Goal: Information Seeking & Learning: Learn about a topic

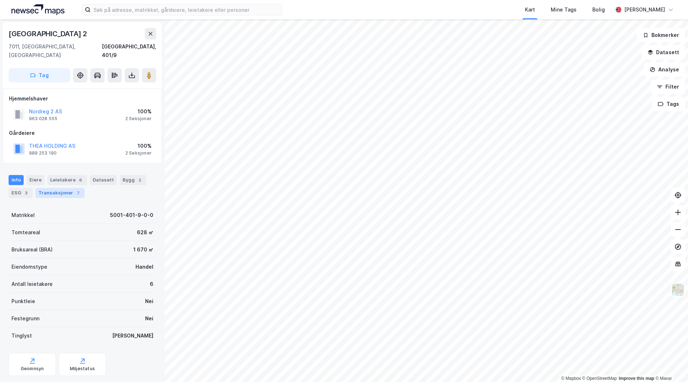
click at [62, 188] on div "Transaksjoner 7" at bounding box center [59, 193] width 49 height 10
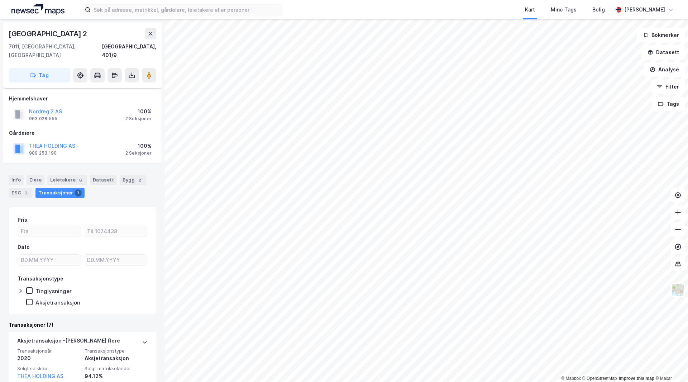
scroll to position [36, 0]
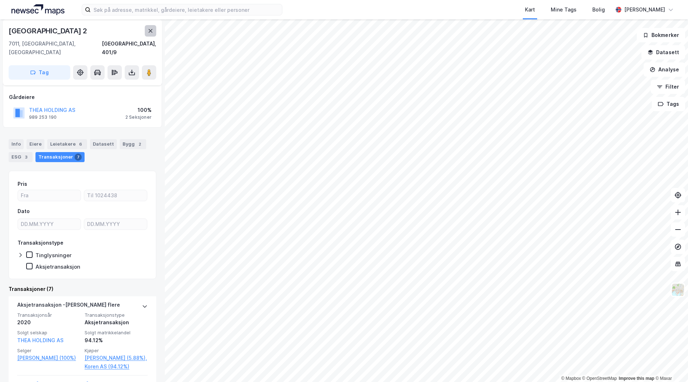
click at [149, 31] on icon at bounding box center [151, 31] width 6 height 6
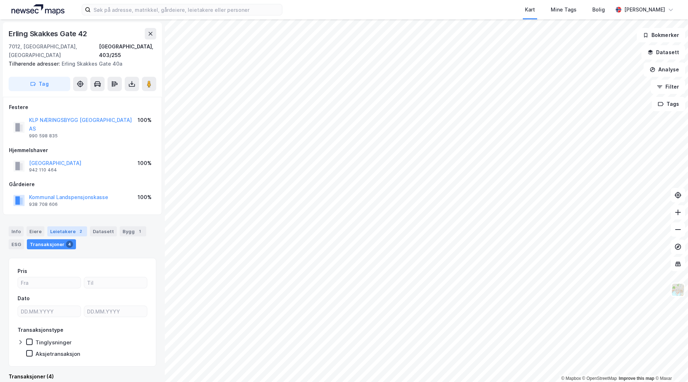
click at [59, 226] on div "Leietakere 2" at bounding box center [67, 231] width 40 height 10
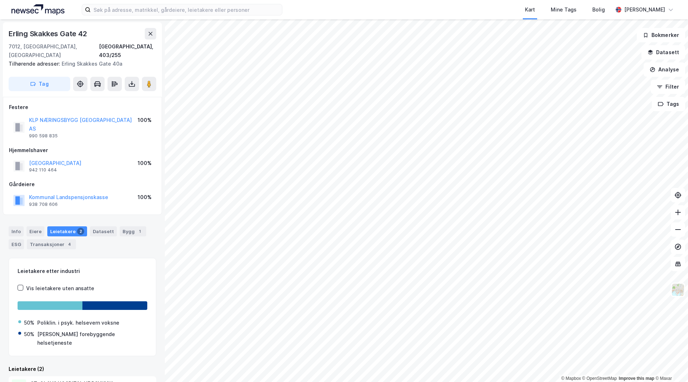
click at [143, 37] on div "Erling Skakkes Gate 42" at bounding box center [83, 33] width 148 height 11
click at [146, 36] on button at bounding box center [150, 33] width 11 height 11
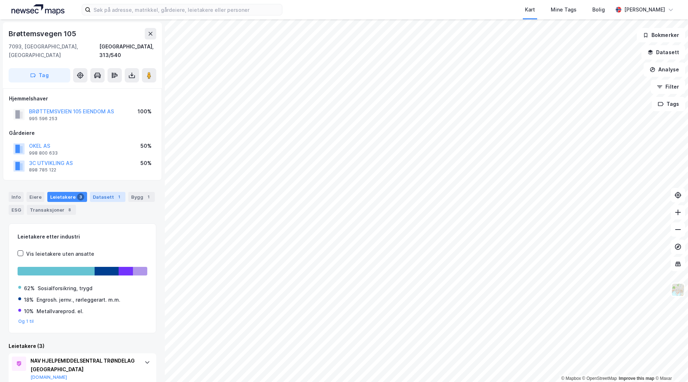
click at [108, 192] on div "Datasett 1" at bounding box center [107, 197] width 35 height 10
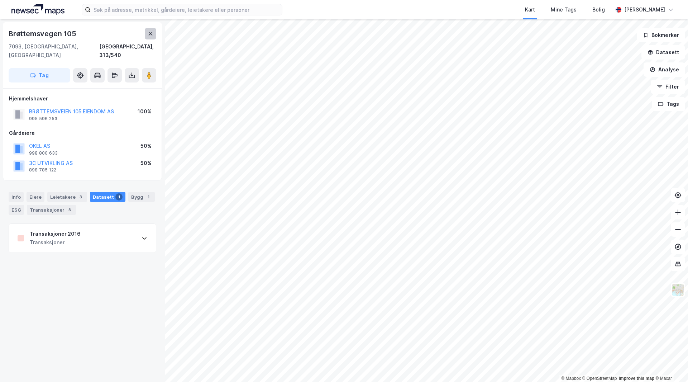
click at [148, 32] on icon at bounding box center [151, 34] width 6 height 6
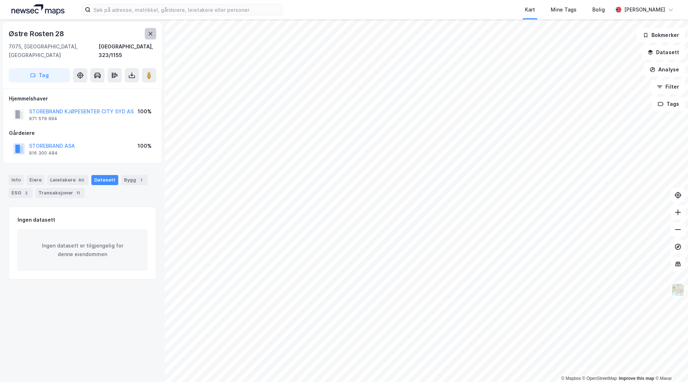
click at [147, 34] on button at bounding box center [150, 33] width 11 height 11
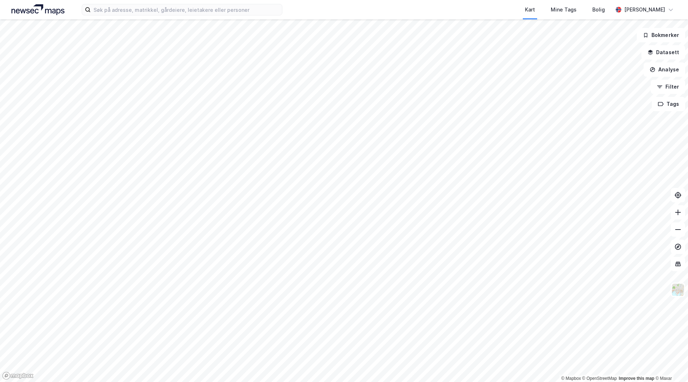
click at [248, 381] on html "Kart Mine Tags Bolig Håvard Skaland © Mapbox © OpenStreetMap Improve this map ©…" at bounding box center [344, 191] width 688 height 382
click at [280, 381] on html "Kart Mine Tags Bolig Håvard Skaland © Mapbox © OpenStreetMap Improve this map ©…" at bounding box center [344, 191] width 688 height 382
click at [304, 0] on html "Kart Mine Tags Bolig Håvard Skaland © Mapbox © OpenStreetMap Improve this map ©…" at bounding box center [344, 191] width 688 height 382
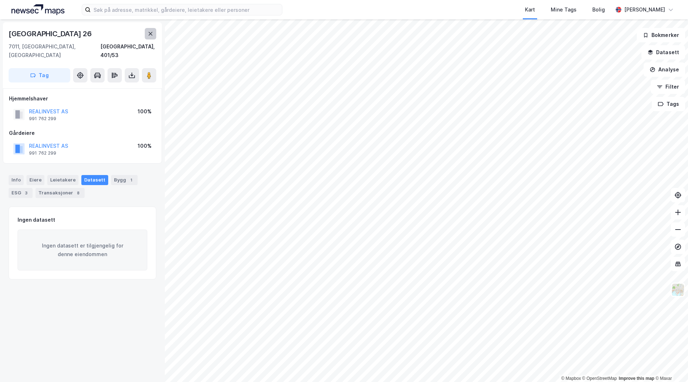
click at [153, 32] on button at bounding box center [150, 33] width 11 height 11
click at [68, 175] on div "Leietakere 1" at bounding box center [67, 180] width 40 height 10
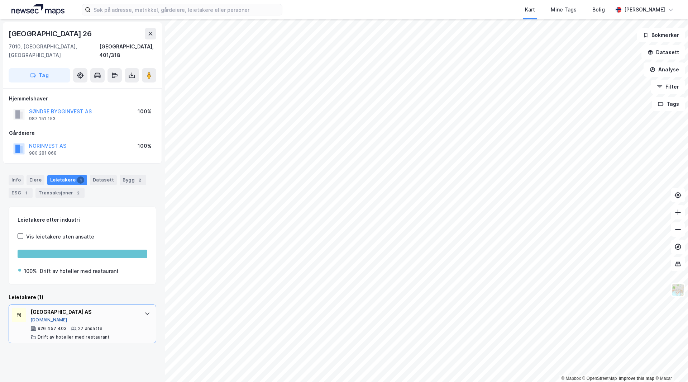
click at [38, 317] on button "[DOMAIN_NAME]" at bounding box center [48, 320] width 37 height 6
drag, startPoint x: 136, startPoint y: 61, endPoint x: 134, endPoint y: 66, distance: 5.0
click at [135, 68] on button at bounding box center [132, 75] width 14 height 14
click at [143, 68] on button at bounding box center [149, 75] width 14 height 14
click at [0, 0] on button "SØNDRE BYGGINVEST AS" at bounding box center [0, 0] width 0 height 0
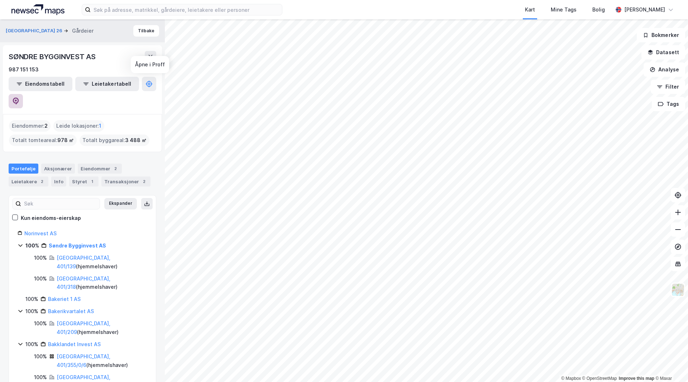
click at [23, 94] on button at bounding box center [16, 101] width 14 height 14
click at [140, 33] on button "Tilbake" at bounding box center [146, 30] width 26 height 11
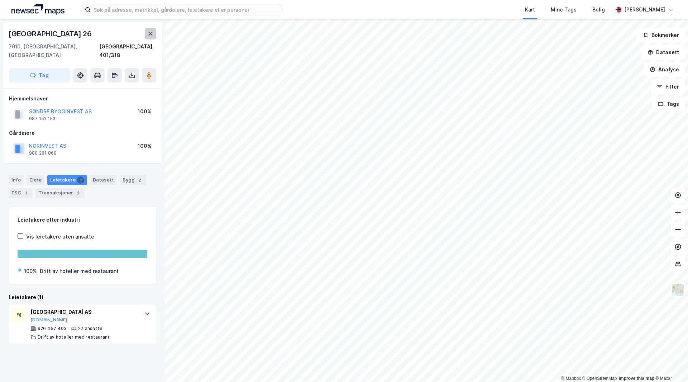
click at [149, 33] on icon at bounding box center [151, 34] width 6 height 6
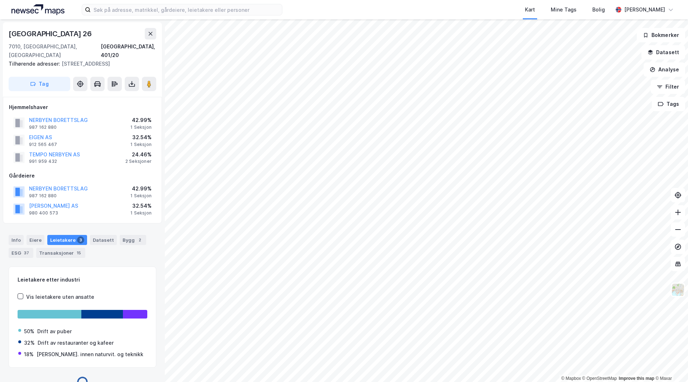
scroll to position [0, 0]
click at [152, 31] on icon at bounding box center [151, 33] width 6 height 6
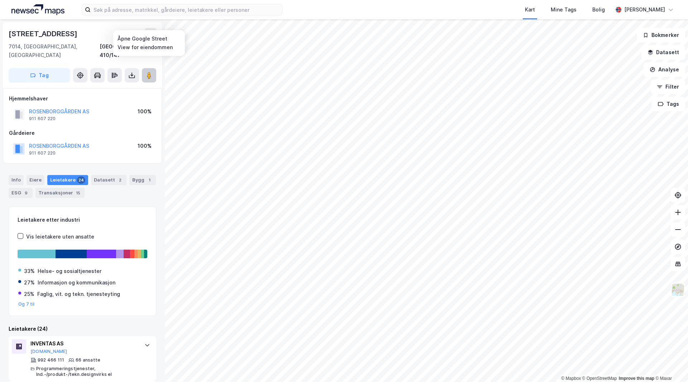
click at [147, 72] on icon at bounding box center [149, 75] width 7 height 7
click at [0, 0] on button "ROSENBORGGÅRDEN AS" at bounding box center [0, 0] width 0 height 0
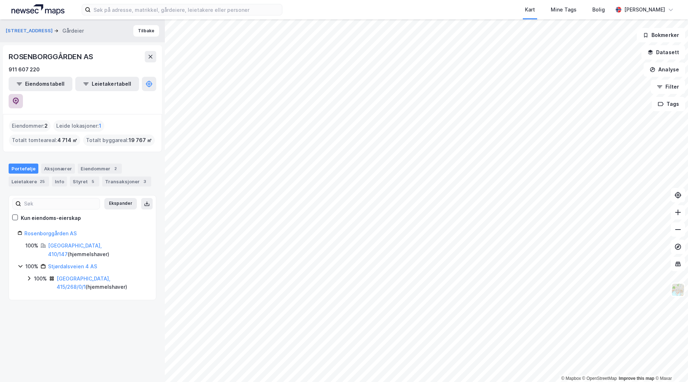
click at [19, 98] on icon at bounding box center [16, 101] width 6 height 7
click at [213, 13] on input at bounding box center [186, 9] width 191 height 11
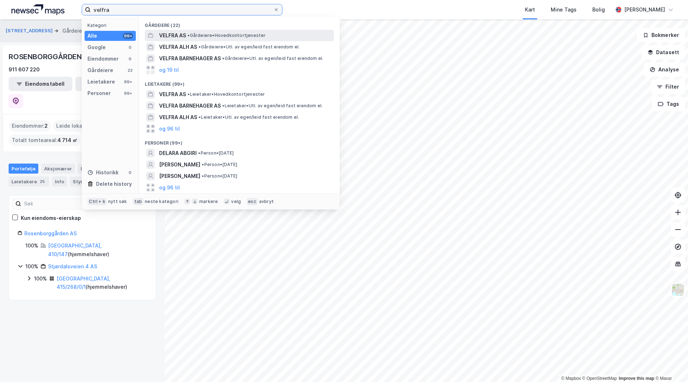
type input "velfra"
click at [178, 34] on span "VELFRA AS" at bounding box center [172, 35] width 27 height 9
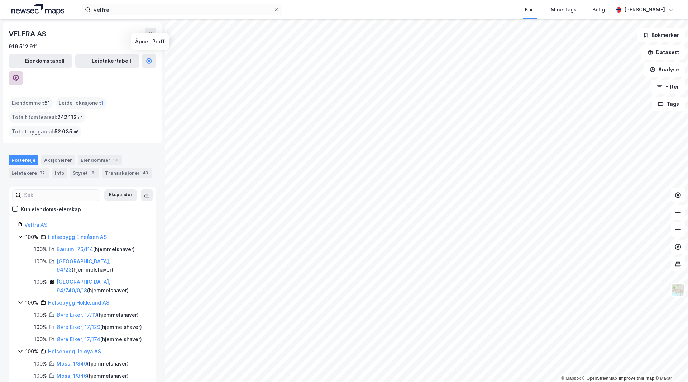
click at [19, 75] on icon at bounding box center [15, 78] width 7 height 7
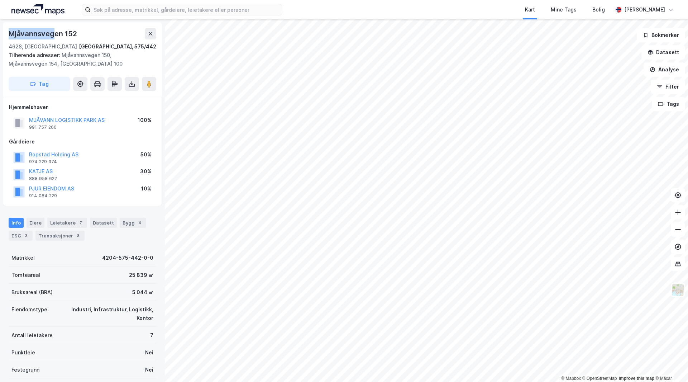
drag, startPoint x: 11, startPoint y: 37, endPoint x: 62, endPoint y: 35, distance: 51.3
click at [62, 35] on div "Mjåvannsvegen 152" at bounding box center [44, 33] width 70 height 11
drag, startPoint x: 79, startPoint y: 32, endPoint x: 5, endPoint y: 34, distance: 73.9
click at [5, 34] on div "Mjåvannsvegen 152 4628, [GEOGRAPHIC_DATA], [GEOGRAPHIC_DATA] [GEOGRAPHIC_DATA],…" at bounding box center [82, 59] width 159 height 75
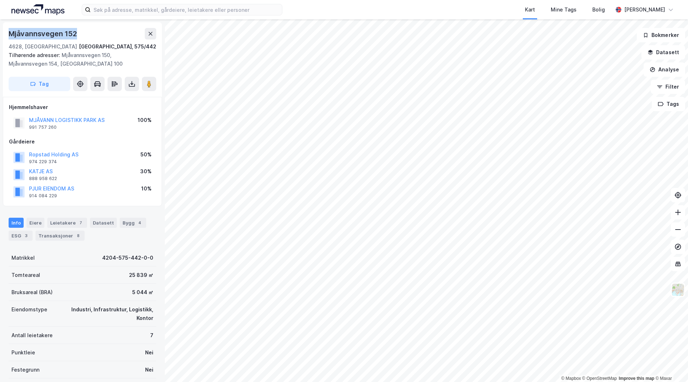
click at [5, 34] on div "Mjåvannsvegen 152 4628, [GEOGRAPHIC_DATA], [GEOGRAPHIC_DATA] [GEOGRAPHIC_DATA],…" at bounding box center [82, 59] width 159 height 75
drag, startPoint x: 70, startPoint y: 221, endPoint x: 72, endPoint y: 225, distance: 4.8
click at [70, 222] on div "Leietakere 7" at bounding box center [67, 223] width 40 height 10
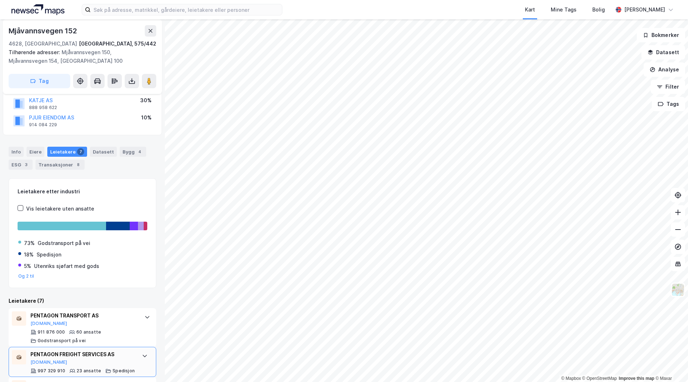
scroll to position [143, 0]
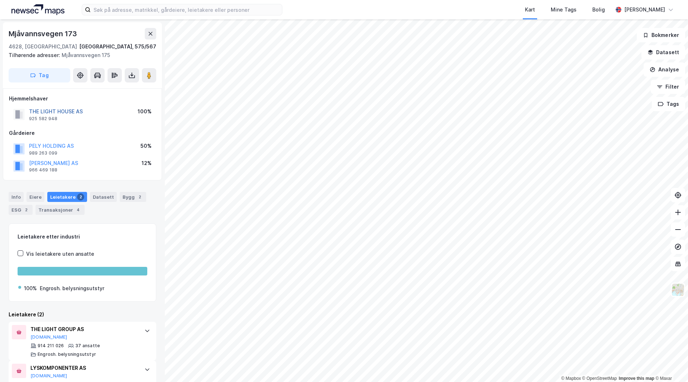
click at [0, 0] on button "THE LIGHT HOUSE AS" at bounding box center [0, 0] width 0 height 0
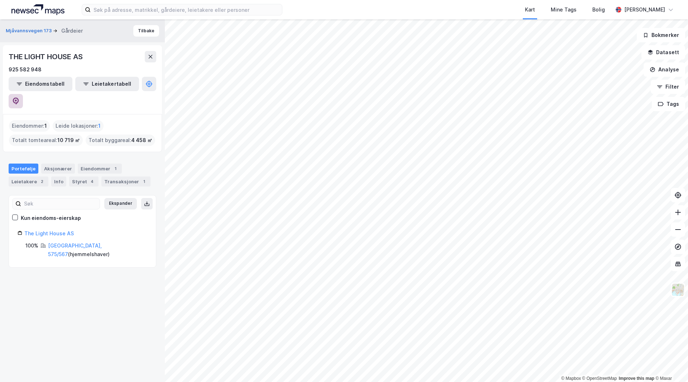
click at [23, 94] on button at bounding box center [16, 101] width 14 height 14
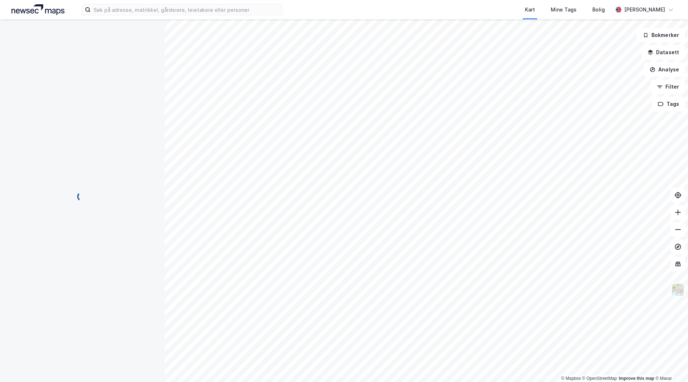
scroll to position [1, 0]
